Goal: Task Accomplishment & Management: Use online tool/utility

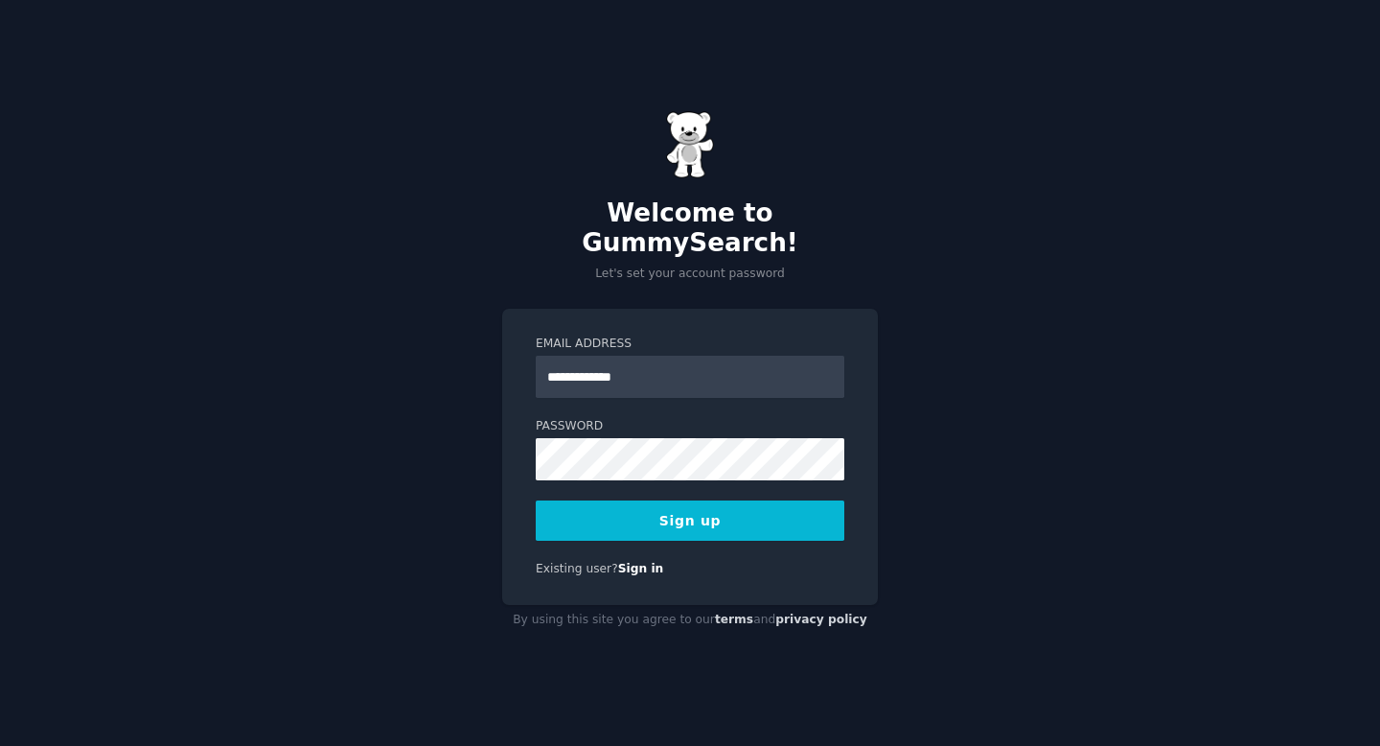
click at [656, 511] on button "Sign up" at bounding box center [690, 520] width 309 height 40
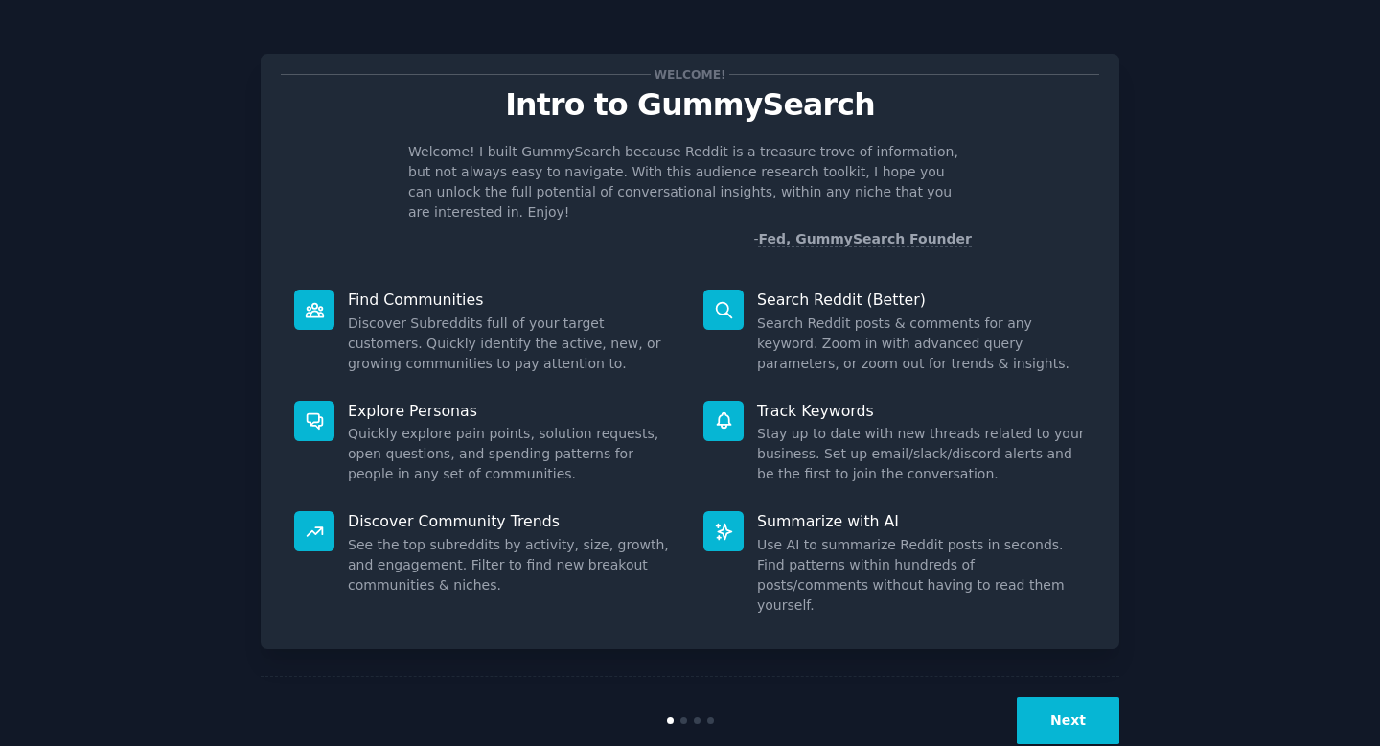
click at [1049, 697] on button "Next" at bounding box center [1068, 720] width 103 height 47
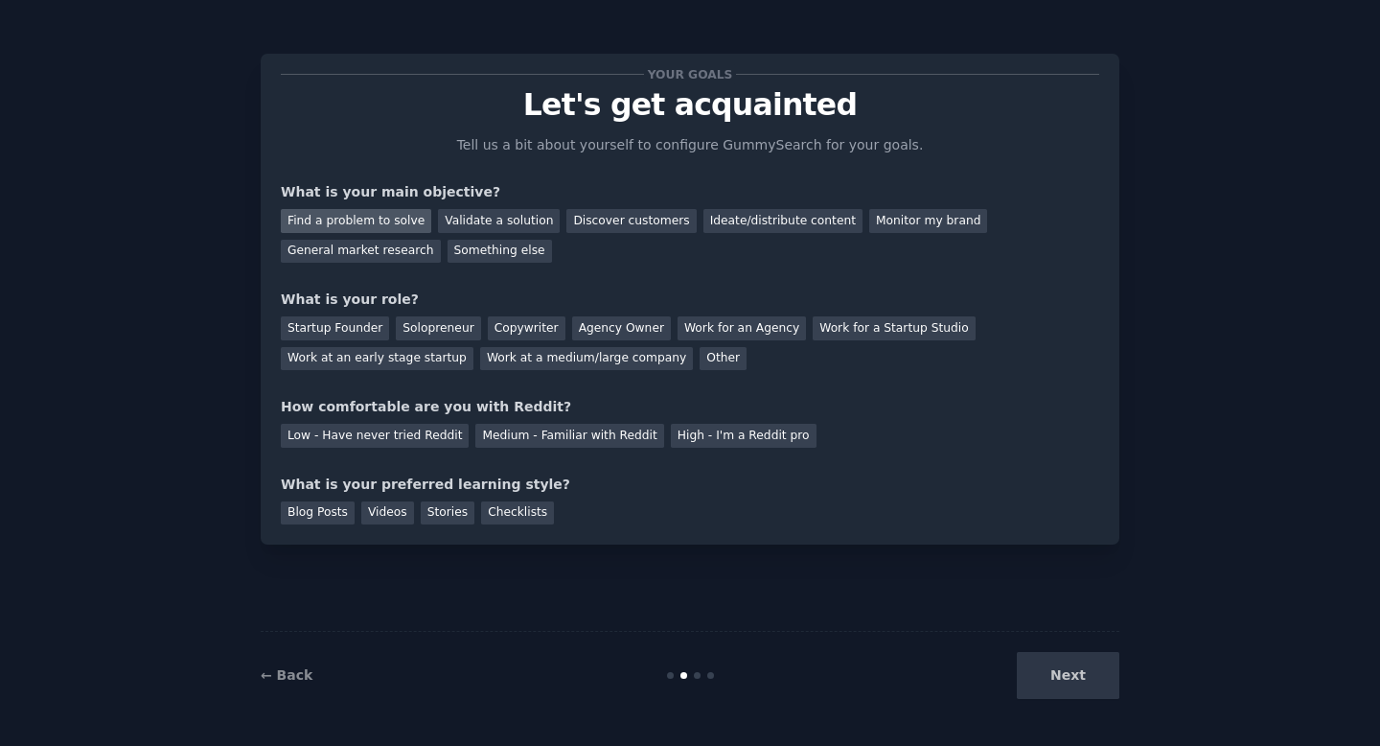
click at [366, 220] on div "Find a problem to solve" at bounding box center [356, 221] width 150 height 24
click at [361, 327] on div "Startup Founder" at bounding box center [335, 328] width 108 height 24
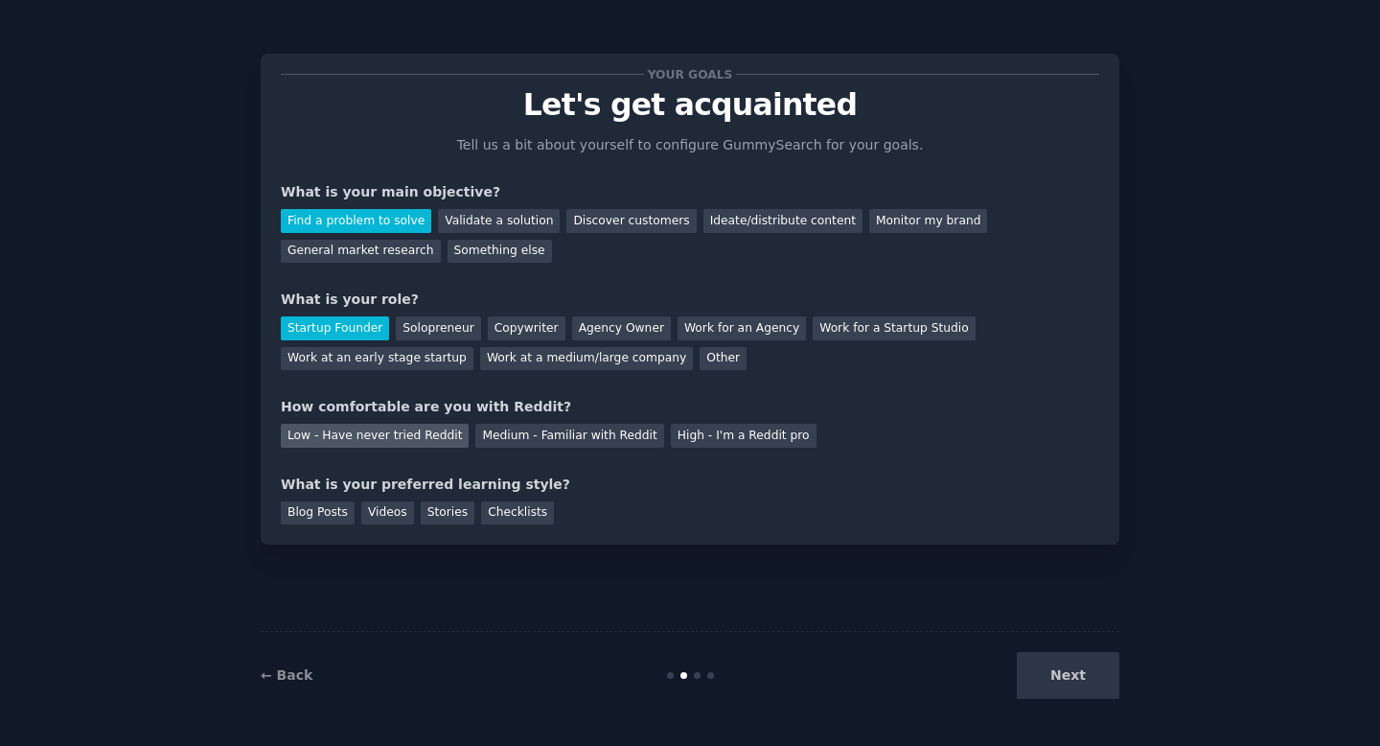
click at [356, 434] on div "Low - Have never tried Reddit" at bounding box center [375, 436] width 188 height 24
click at [531, 439] on div "Medium - Familiar with Reddit" at bounding box center [569, 436] width 188 height 24
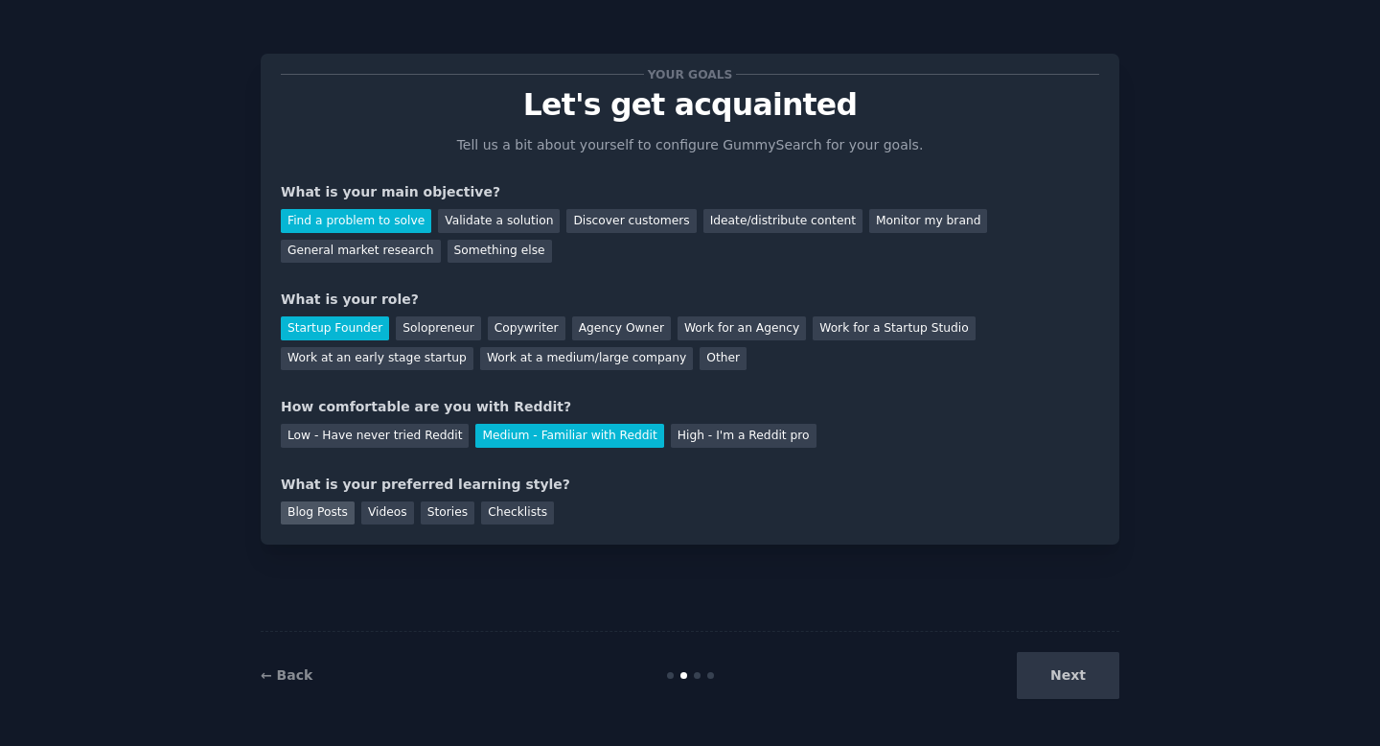
click at [320, 517] on div "Blog Posts" at bounding box center [318, 513] width 74 height 24
click at [403, 515] on div "Videos" at bounding box center [387, 513] width 53 height 24
click at [1077, 674] on button "Next" at bounding box center [1068, 675] width 103 height 47
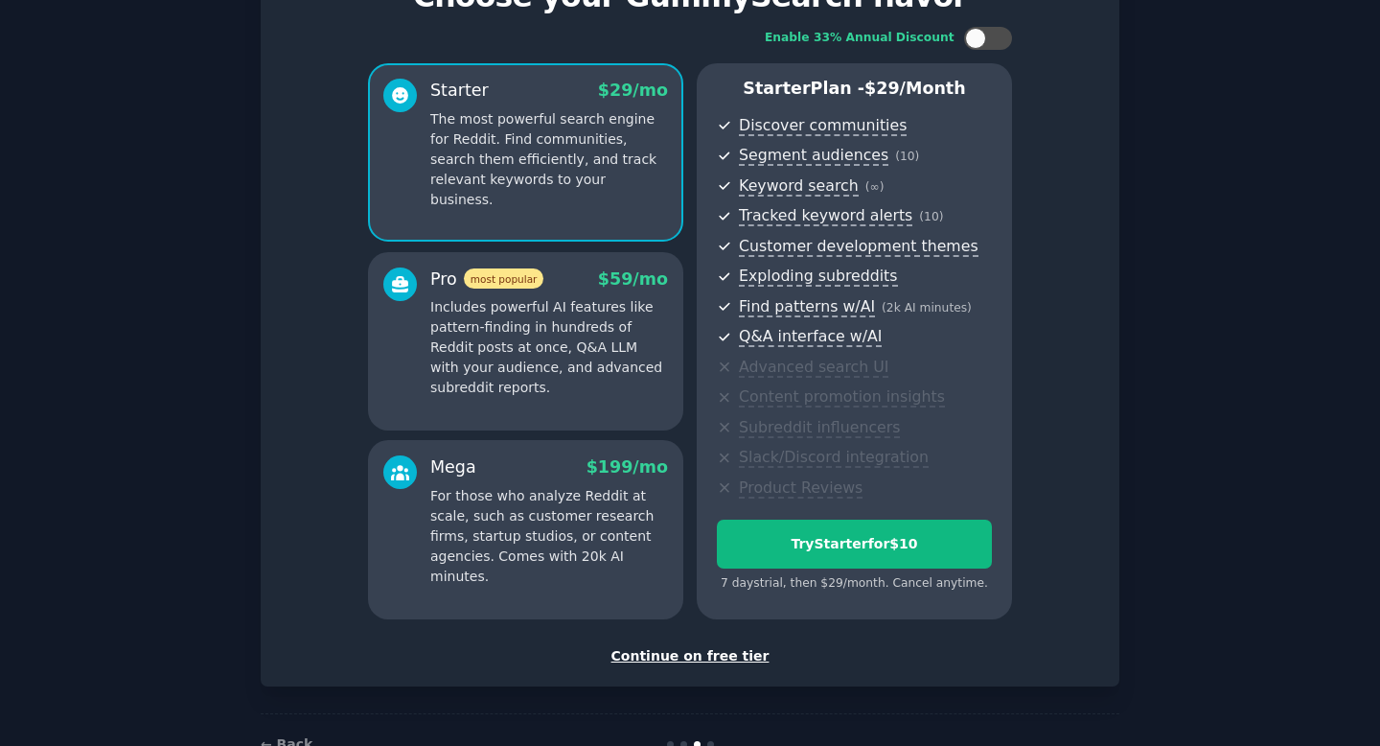
scroll to position [163, 0]
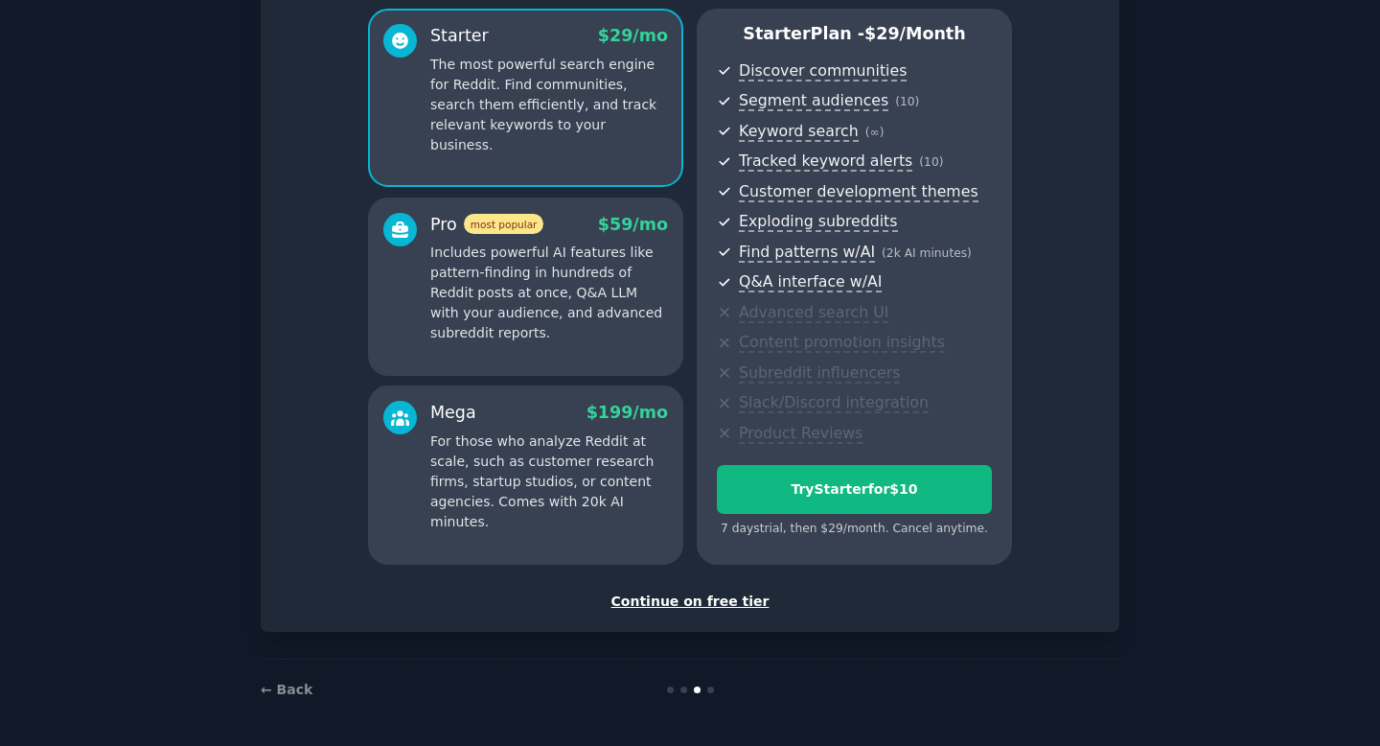
click at [684, 601] on div "Continue on free tier" at bounding box center [690, 601] width 818 height 20
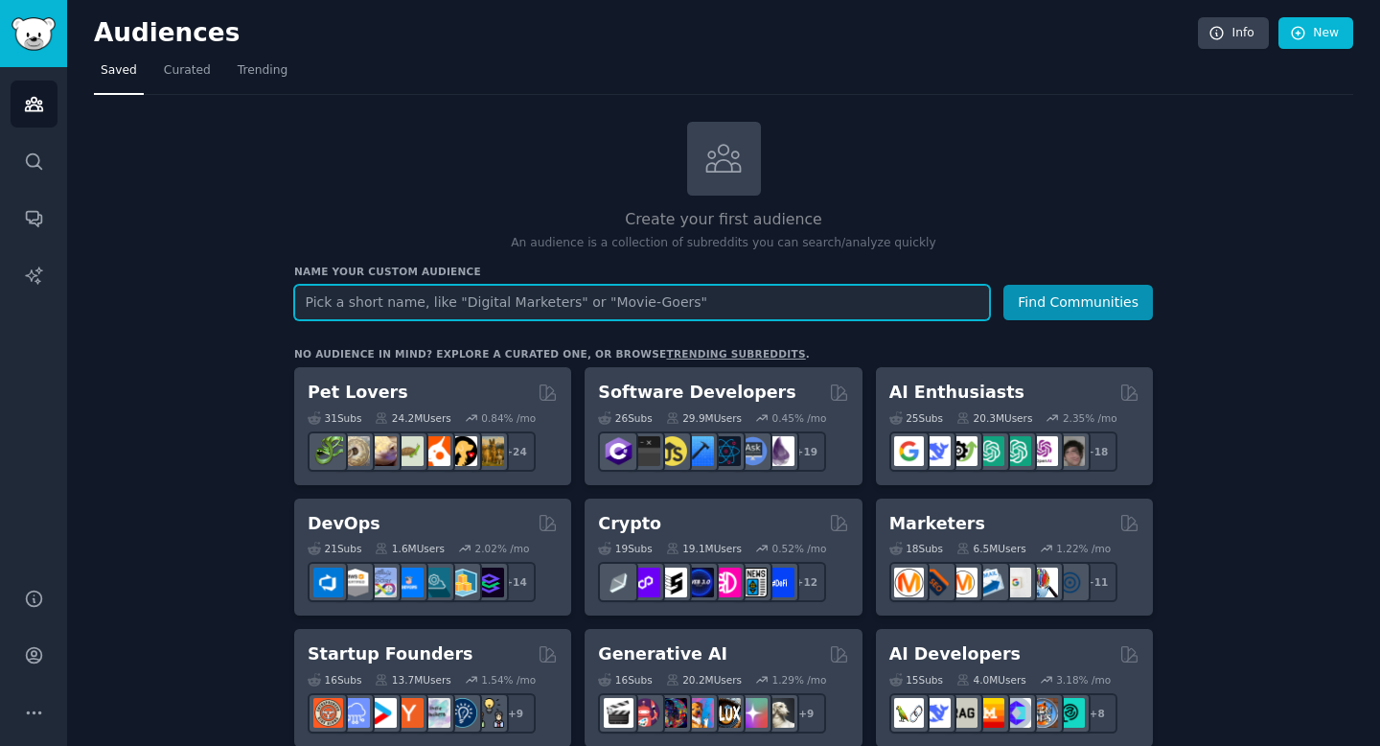
click at [635, 294] on input "text" at bounding box center [642, 302] width 696 height 35
type input "loveanddeepspace"
click at [1003, 285] on button "Find Communities" at bounding box center [1078, 302] width 150 height 35
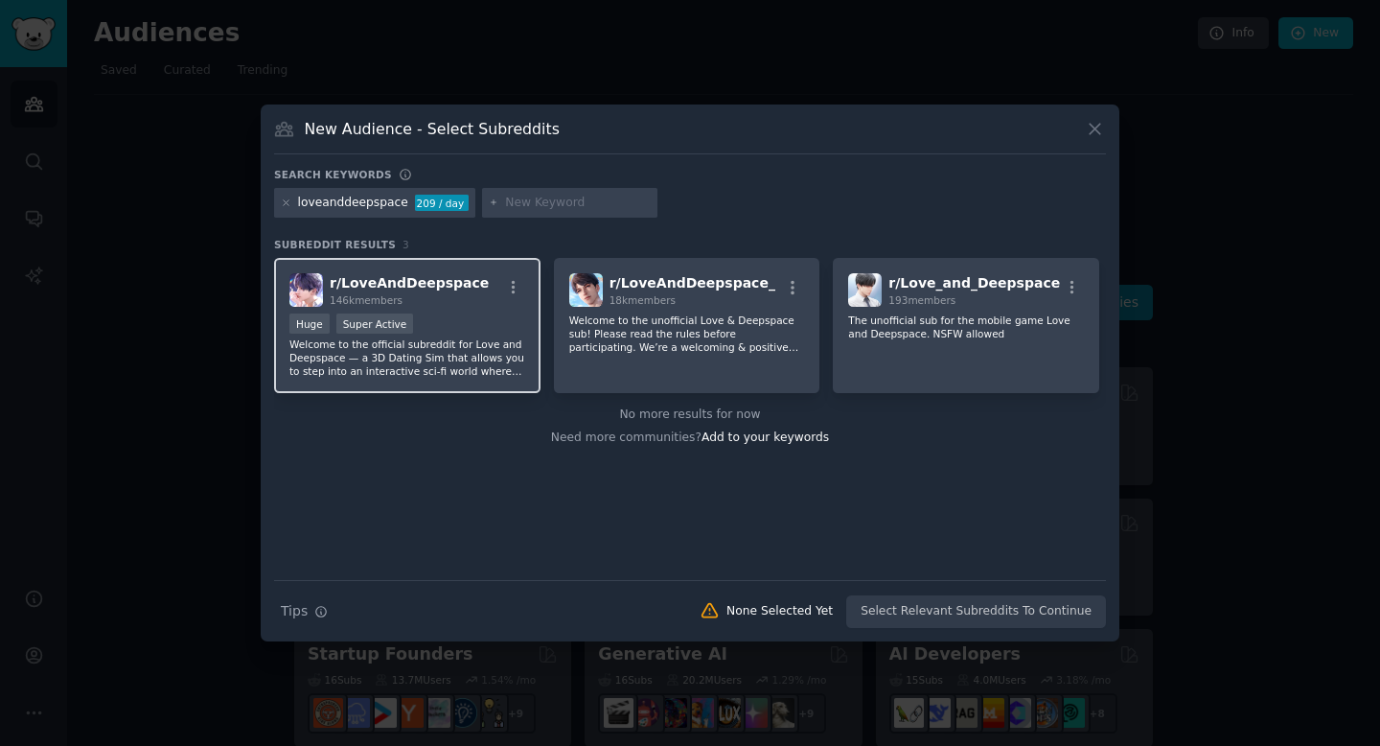
click at [461, 313] on div "Huge Super Active" at bounding box center [407, 325] width 236 height 24
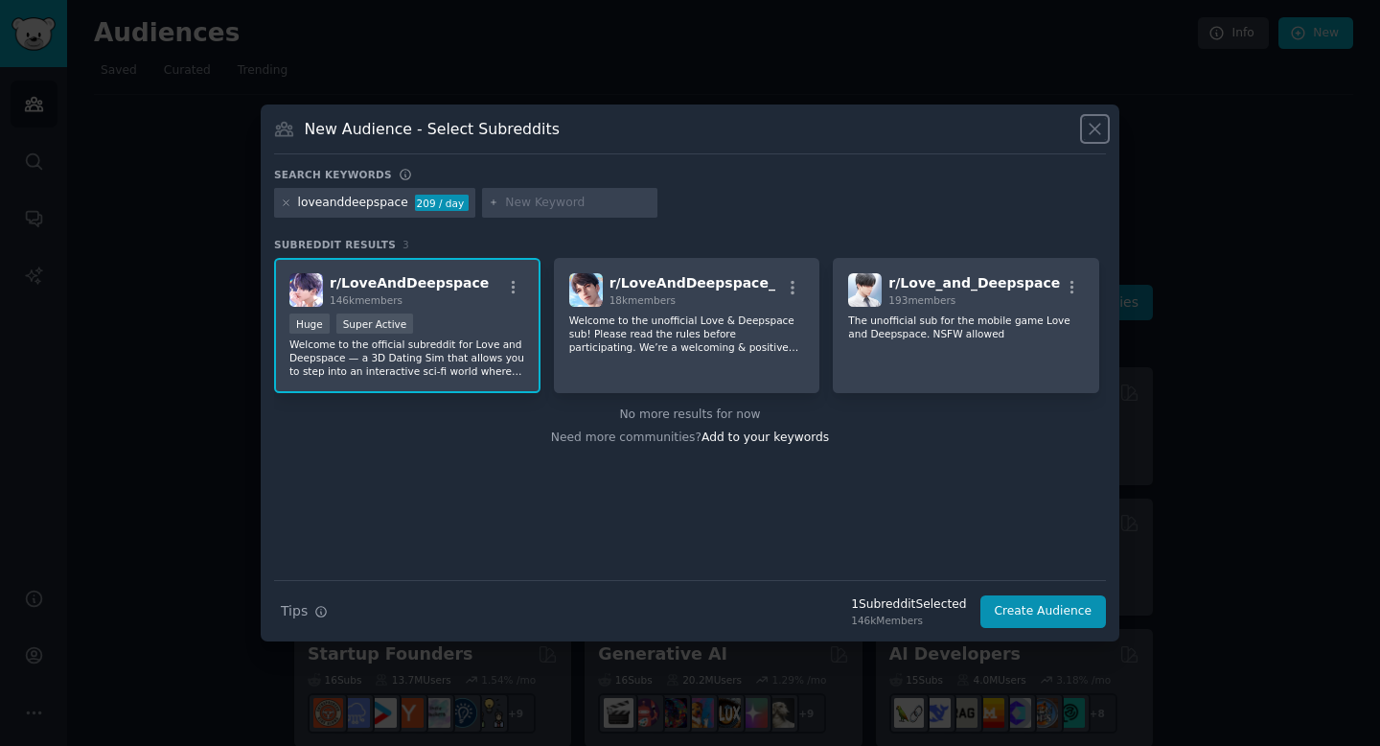
click at [1093, 127] on icon at bounding box center [1095, 129] width 11 height 11
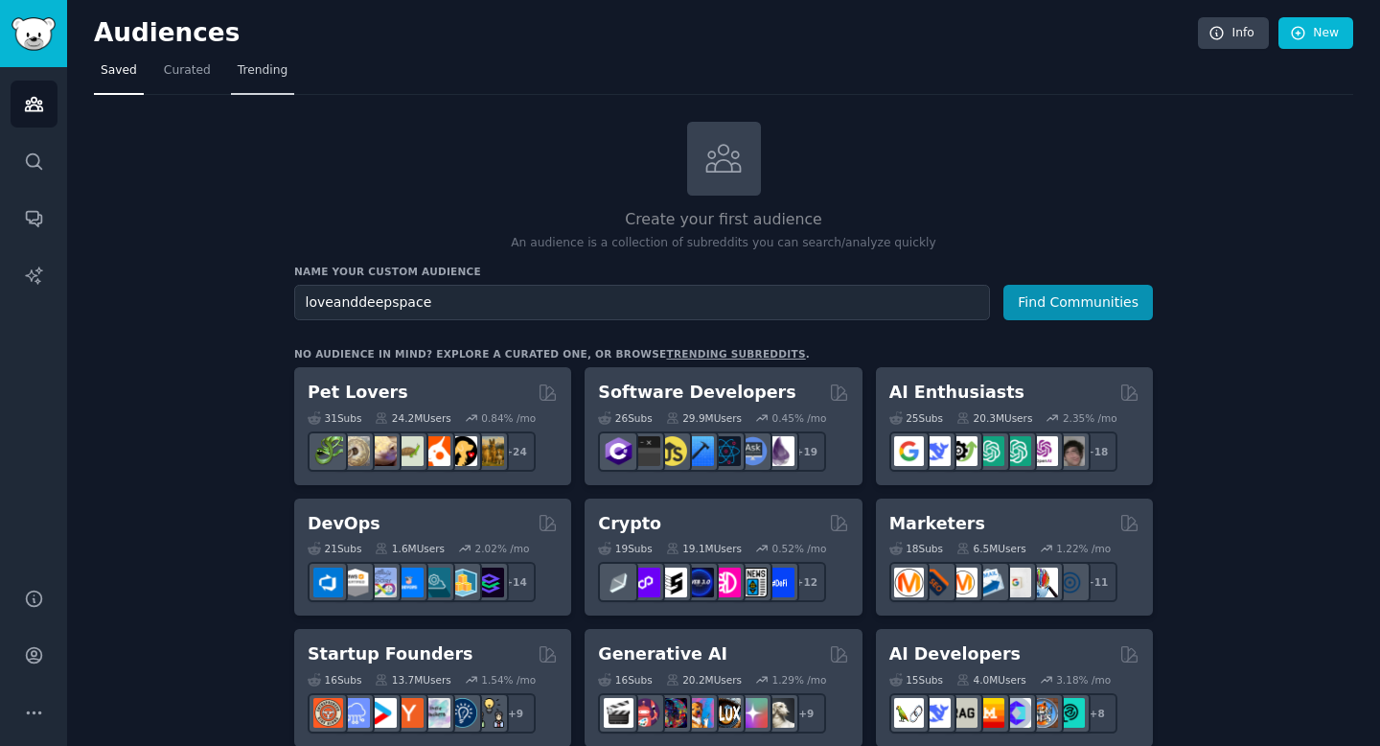
click at [262, 65] on span "Trending" at bounding box center [263, 70] width 50 height 17
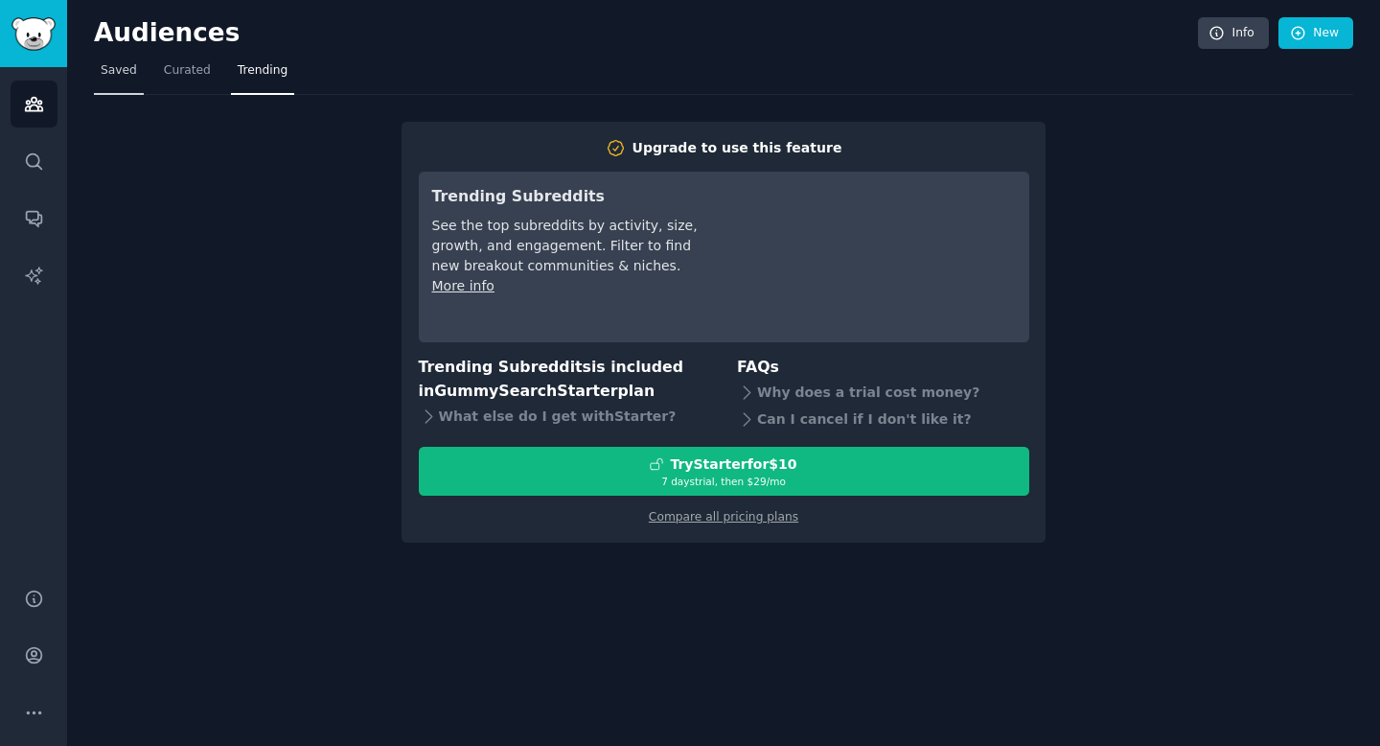
click at [116, 72] on span "Saved" at bounding box center [119, 70] width 36 height 17
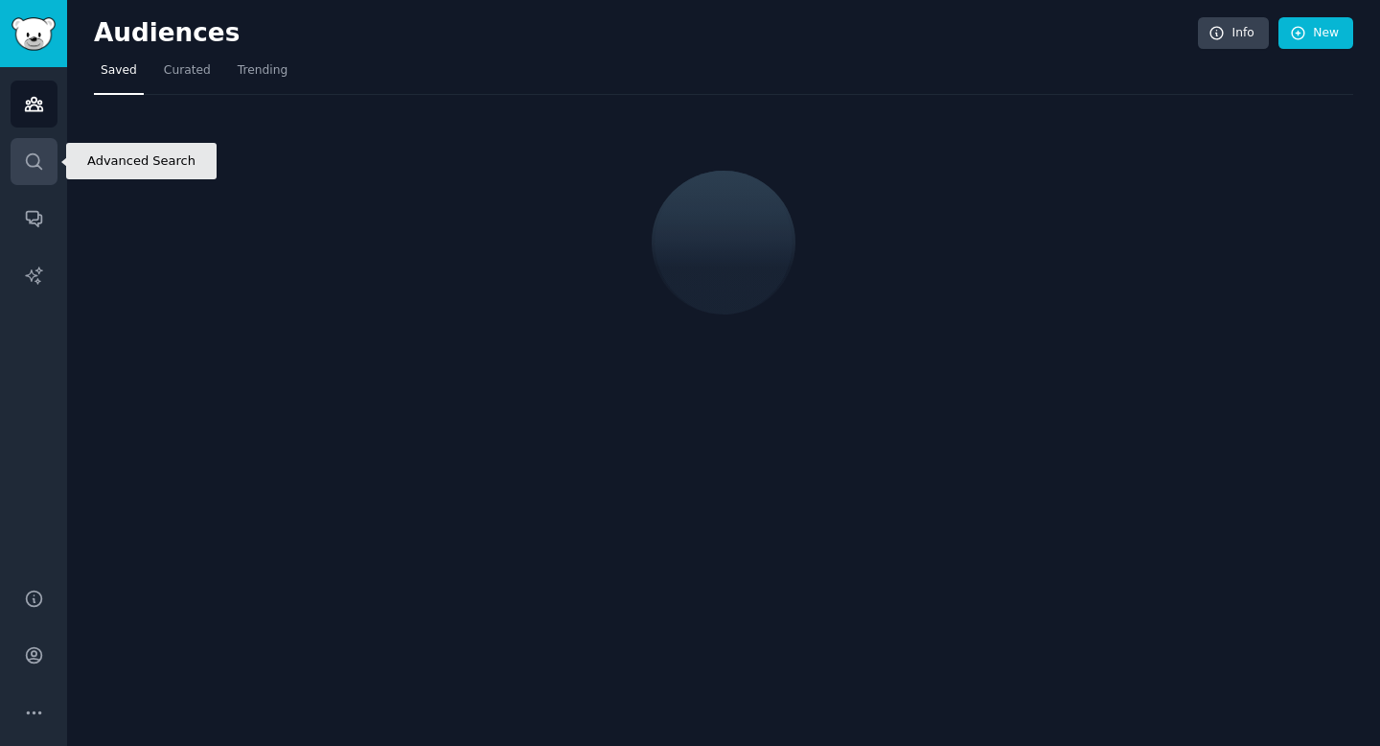
click at [26, 159] on icon "Sidebar" at bounding box center [33, 160] width 15 height 15
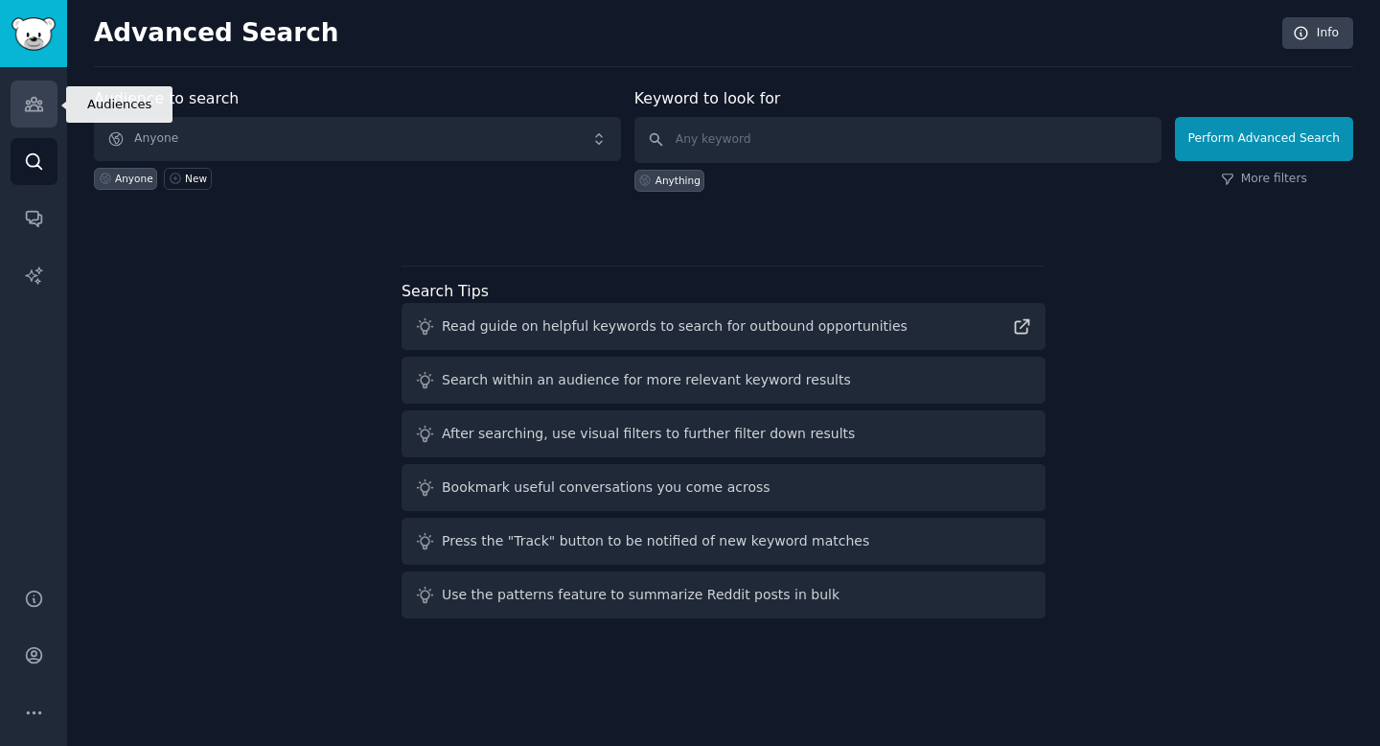
click at [44, 104] on link "Audiences" at bounding box center [34, 104] width 47 height 47
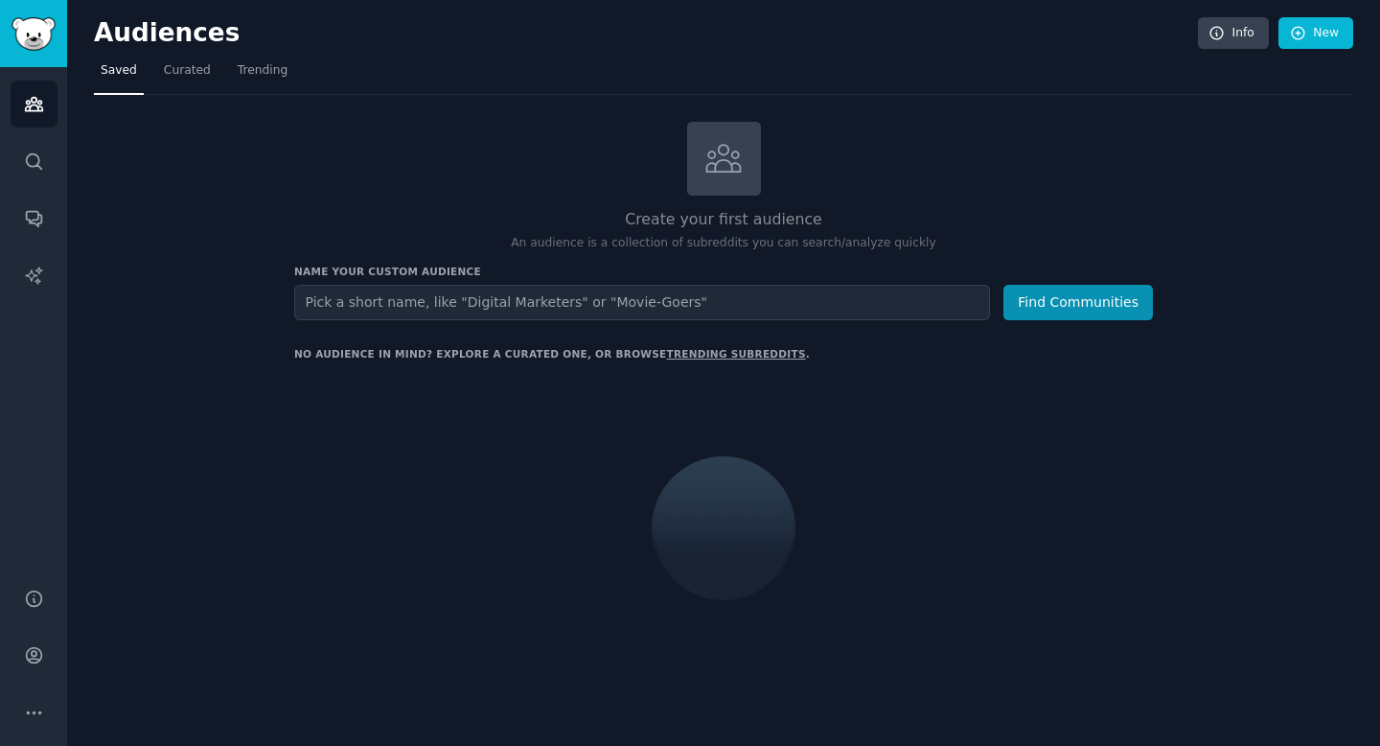
click at [649, 311] on input "text" at bounding box center [642, 302] width 696 height 35
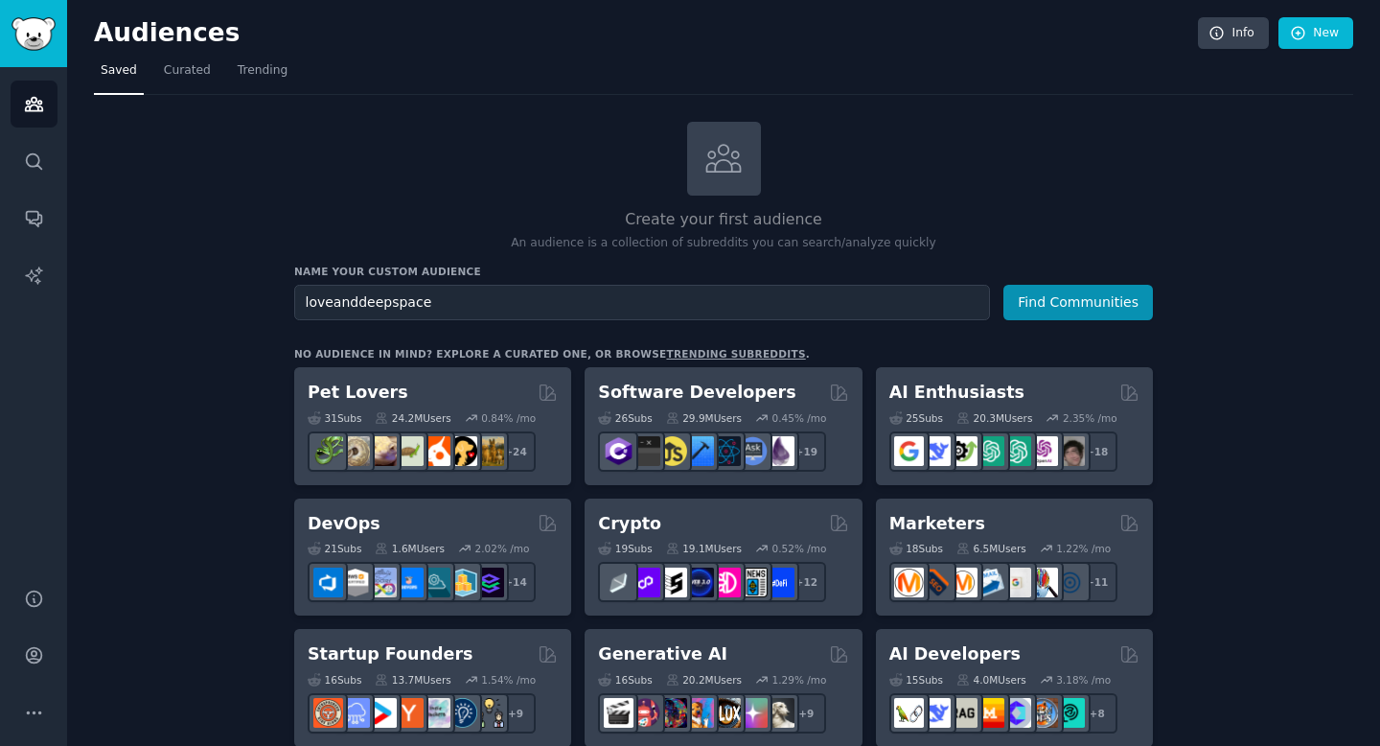
type input "loveanddeepspace"
click at [1003, 285] on button "Find Communities" at bounding box center [1078, 302] width 150 height 35
